Goal: Check status: Check status

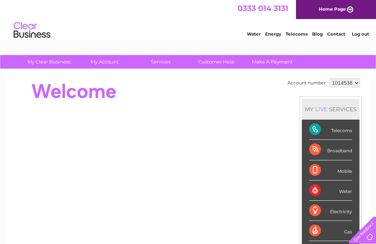
click at [355, 85] on select "1014538 1032699 1062004" at bounding box center [344, 83] width 30 height 9
select select "1032699"
click at [340, 151] on div "Broadband" at bounding box center [330, 150] width 43 height 20
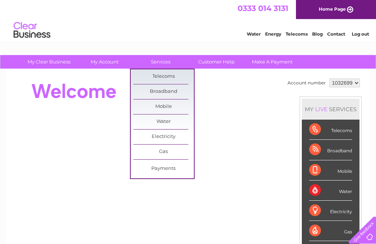
click at [170, 90] on link "Broadband" at bounding box center [163, 91] width 61 height 15
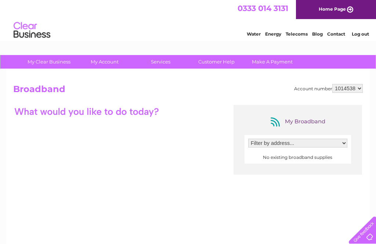
click at [342, 143] on select "Filter by address..." at bounding box center [297, 143] width 99 height 9
click at [357, 89] on select "1014538 1032699 1062004" at bounding box center [347, 88] width 30 height 9
select select "1032699"
click at [274, 157] on span "01380730226" at bounding box center [267, 156] width 35 height 7
click at [316, 141] on select "Filter by address... M G Leisure, 37 Monday Market Street, Devizes, Wiltshire, …" at bounding box center [297, 143] width 99 height 9
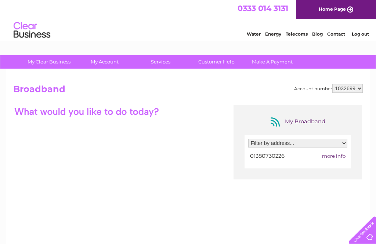
select select "1837415"
click at [336, 155] on span "more info" at bounding box center [334, 156] width 24 height 6
click at [337, 156] on span "more info" at bounding box center [334, 156] width 24 height 6
click at [148, 111] on div at bounding box center [86, 111] width 147 height 13
click at [306, 124] on div "My Broadband" at bounding box center [297, 122] width 59 height 12
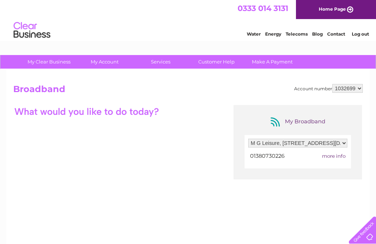
click at [60, 84] on h2 "Broadband" at bounding box center [188, 91] width 350 height 14
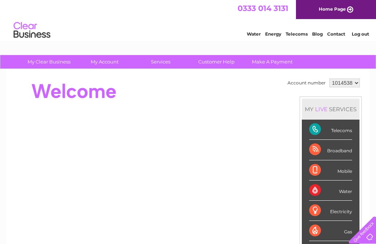
click at [354, 87] on select "1014538 1032699 1062004" at bounding box center [344, 83] width 30 height 9
select select "1032699"
click at [235, 60] on link "Customer Help" at bounding box center [216, 62] width 61 height 14
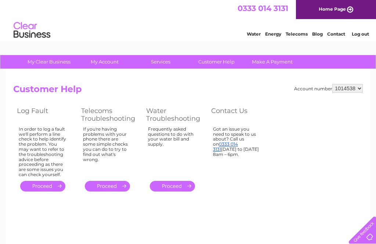
click at [43, 182] on link "." at bounding box center [42, 186] width 45 height 11
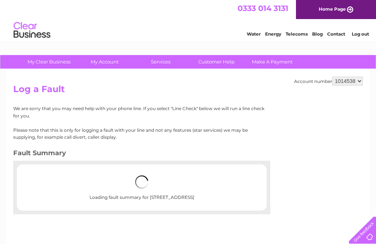
click at [357, 83] on select "1014538 1032699 1062004" at bounding box center [347, 81] width 30 height 9
select select "1032699"
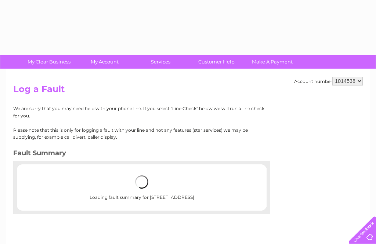
click at [356, 82] on select "1014538 1032699 1062004" at bounding box center [347, 81] width 30 height 9
select select "1032699"
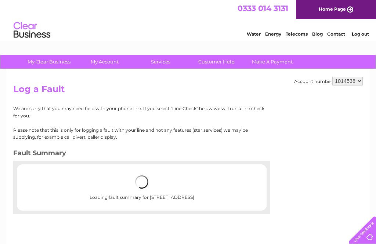
click at [354, 84] on select "1014538 1032699 1062004" at bounding box center [347, 81] width 30 height 9
select select "1062004"
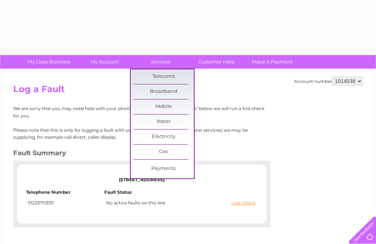
click at [170, 92] on link "Broadband" at bounding box center [163, 91] width 61 height 15
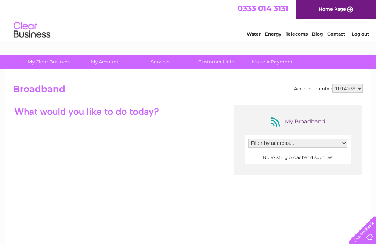
click at [356, 91] on select "1014538 1032699 1062004" at bounding box center [347, 88] width 30 height 9
select select "1032699"
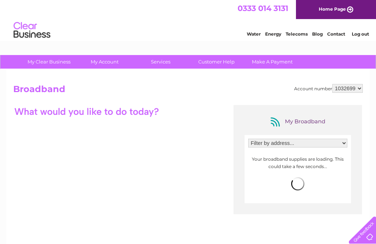
select select "1837415"
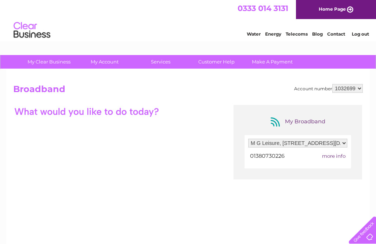
click at [335, 158] on span "more info" at bounding box center [334, 156] width 24 height 6
click at [270, 155] on span "01380730226" at bounding box center [267, 156] width 35 height 7
